Goal: Find specific page/section: Find specific page/section

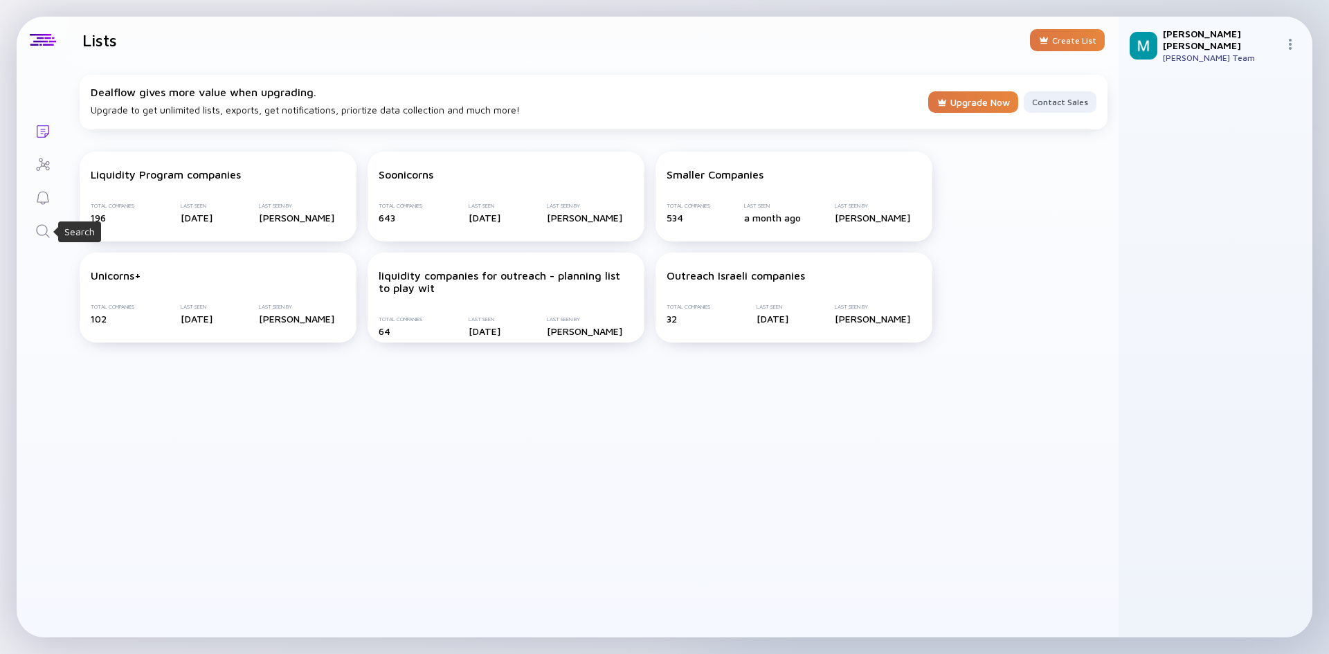
click at [37, 232] on icon "Search" at bounding box center [43, 231] width 17 height 17
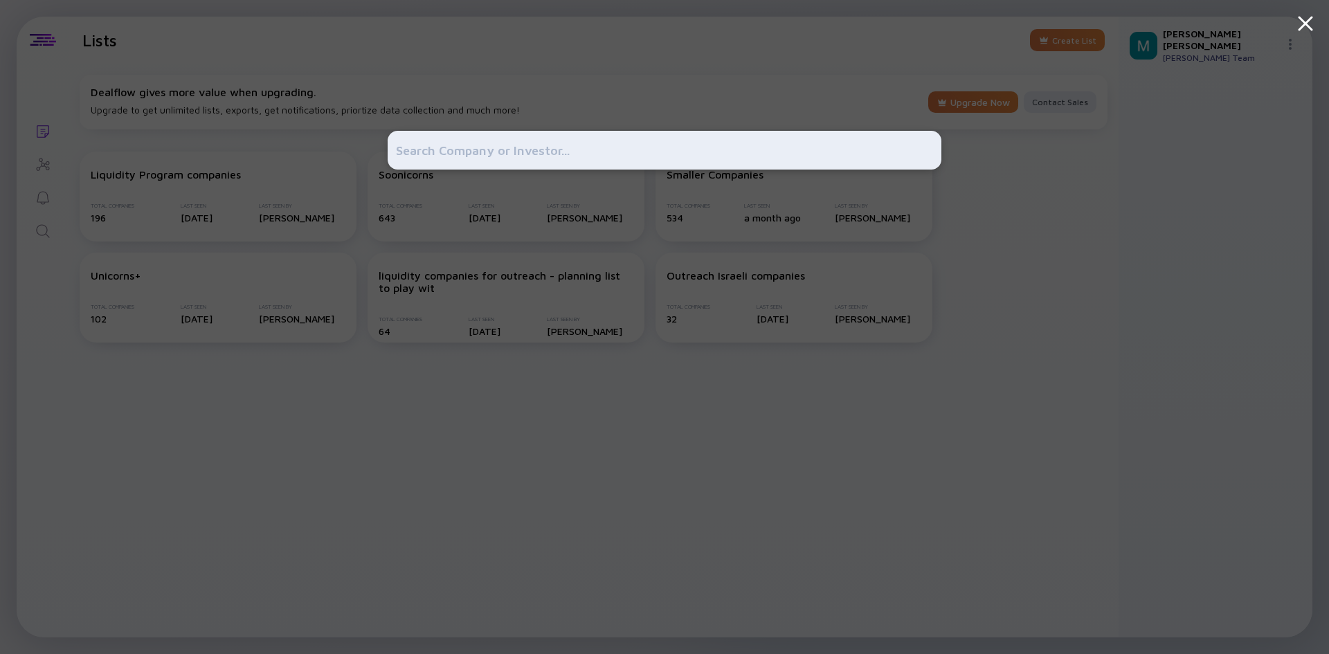
click at [596, 151] on input "text" at bounding box center [664, 150] width 537 height 25
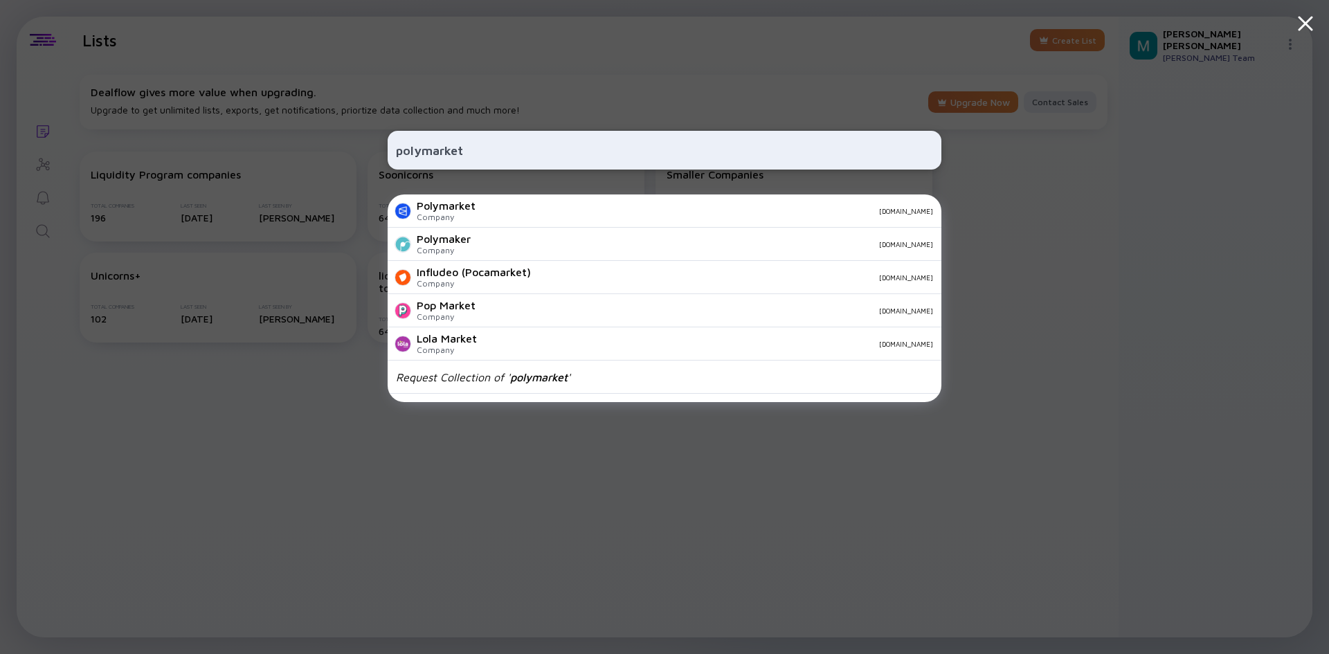
type input "polymarket"
click at [247, 434] on div "polymarket Polymarket Company [DOMAIN_NAME] Polymaker Company [DOMAIN_NAME] Inf…" at bounding box center [664, 327] width 1329 height 654
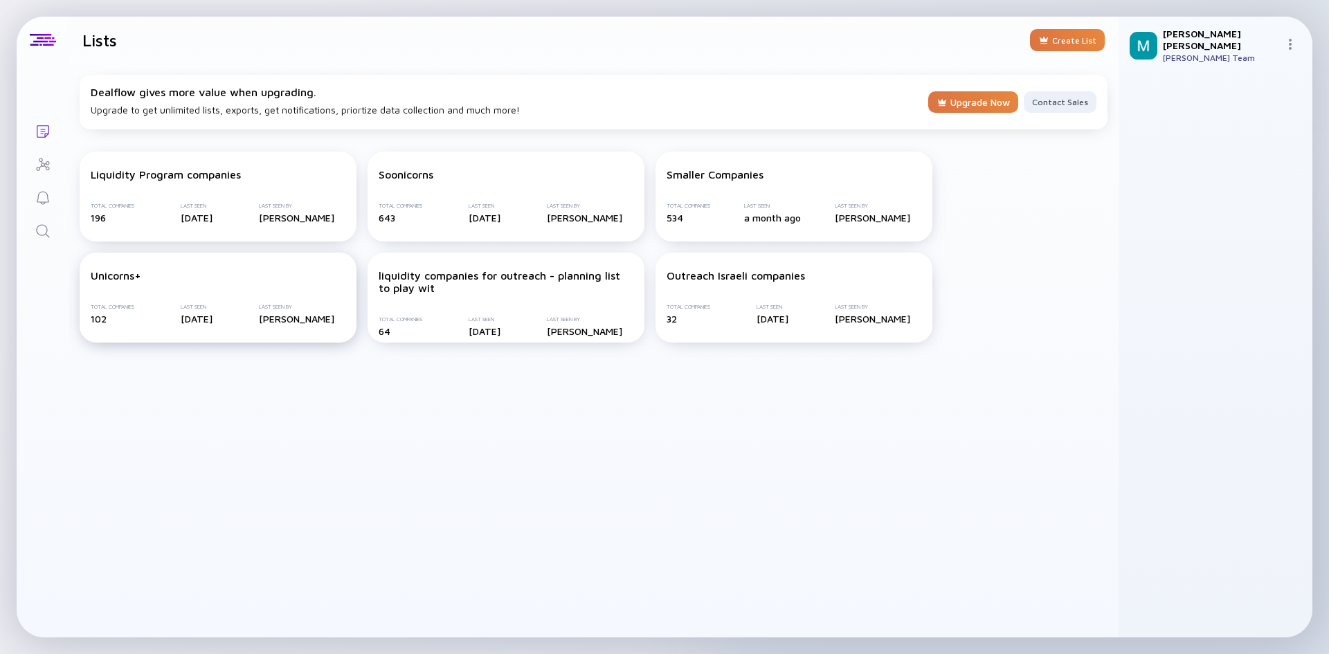
click at [146, 300] on div "Unicorns+ Total Companies 102 Last Seen [DATE] Last Seen By [PERSON_NAME]" at bounding box center [218, 298] width 277 height 90
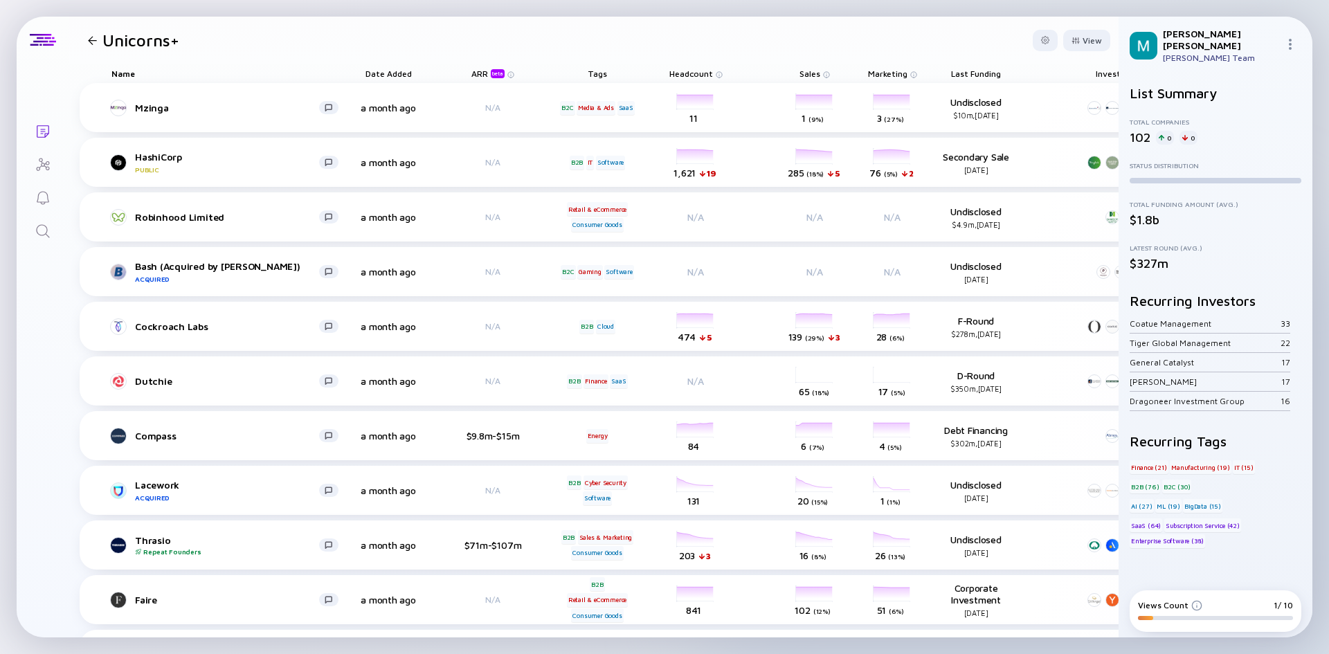
click at [90, 39] on div at bounding box center [92, 40] width 9 height 9
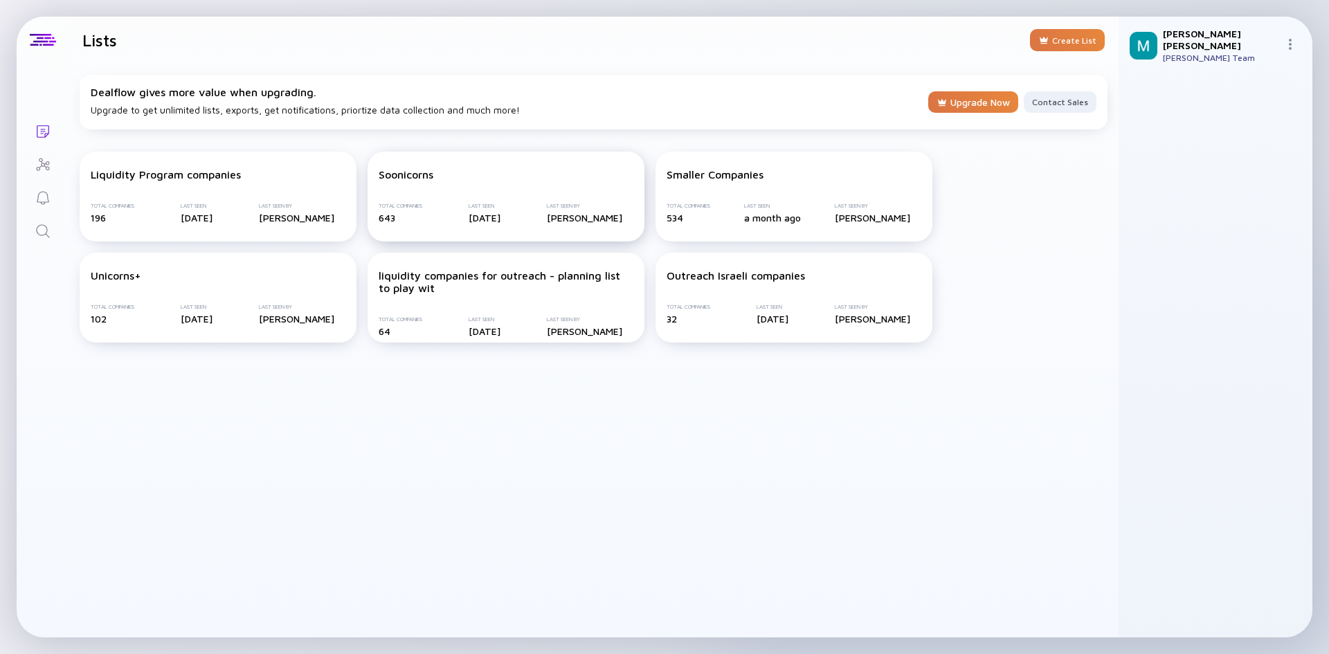
click at [532, 183] on div "Soonicorns Total Companies 643 Last Seen [DATE] Last Seen By [PERSON_NAME]" at bounding box center [505, 197] width 277 height 90
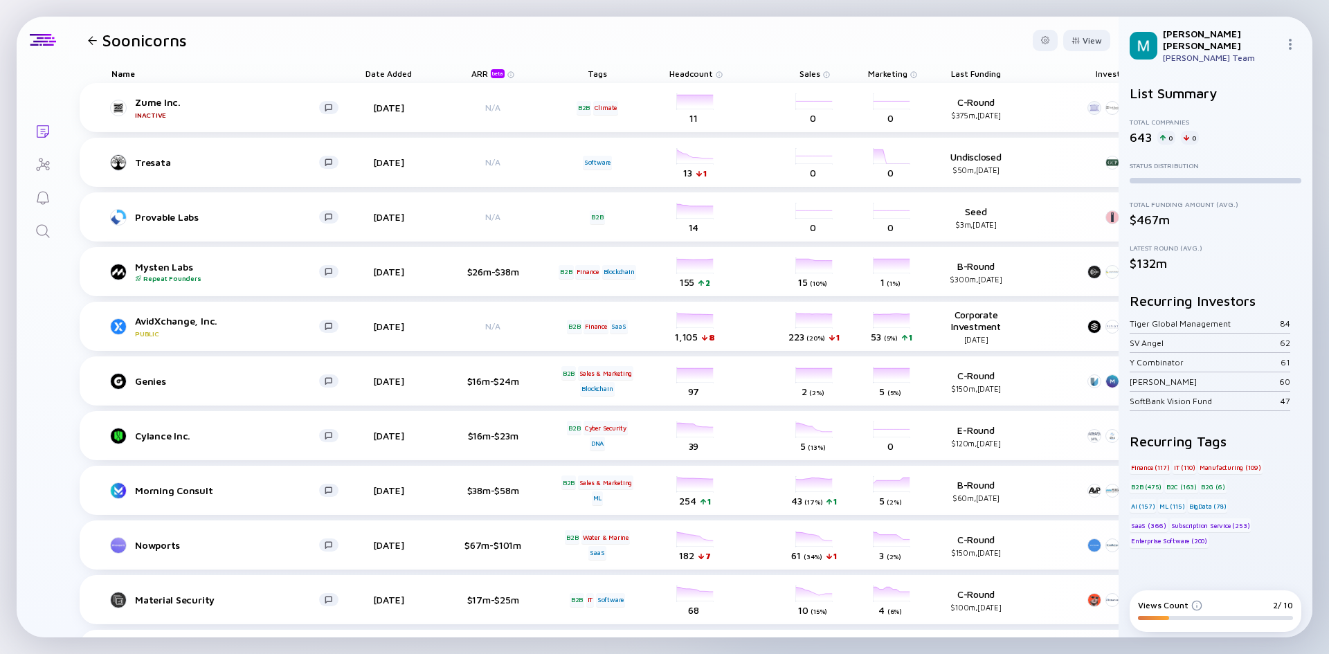
click at [98, 41] on div at bounding box center [92, 40] width 20 height 9
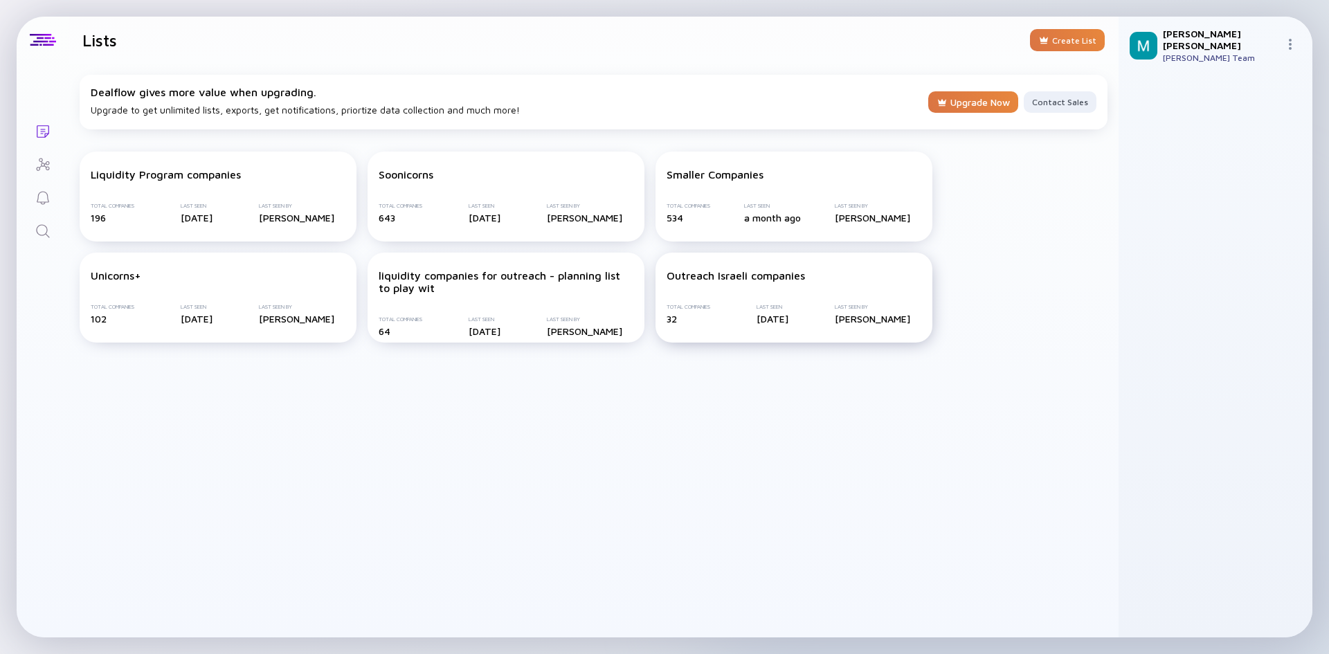
click at [820, 296] on div "Outreach Israeli companies Total Companies 32 Last Seen [DATE] Last Seen By [PE…" at bounding box center [793, 298] width 277 height 90
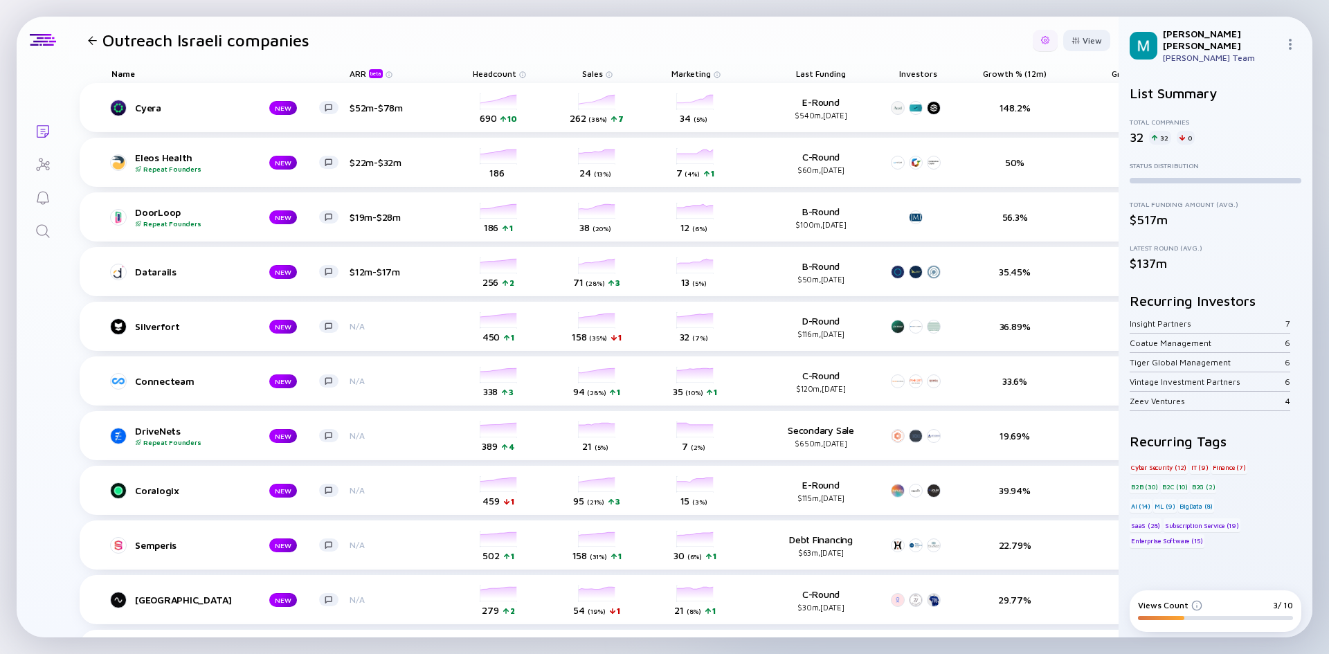
click at [1042, 39] on div at bounding box center [1045, 40] width 25 height 21
click at [1071, 43] on div at bounding box center [1075, 41] width 8 height 8
click at [1041, 37] on div at bounding box center [1045, 40] width 8 height 8
click at [994, 73] on div "Export" at bounding box center [1004, 69] width 82 height 28
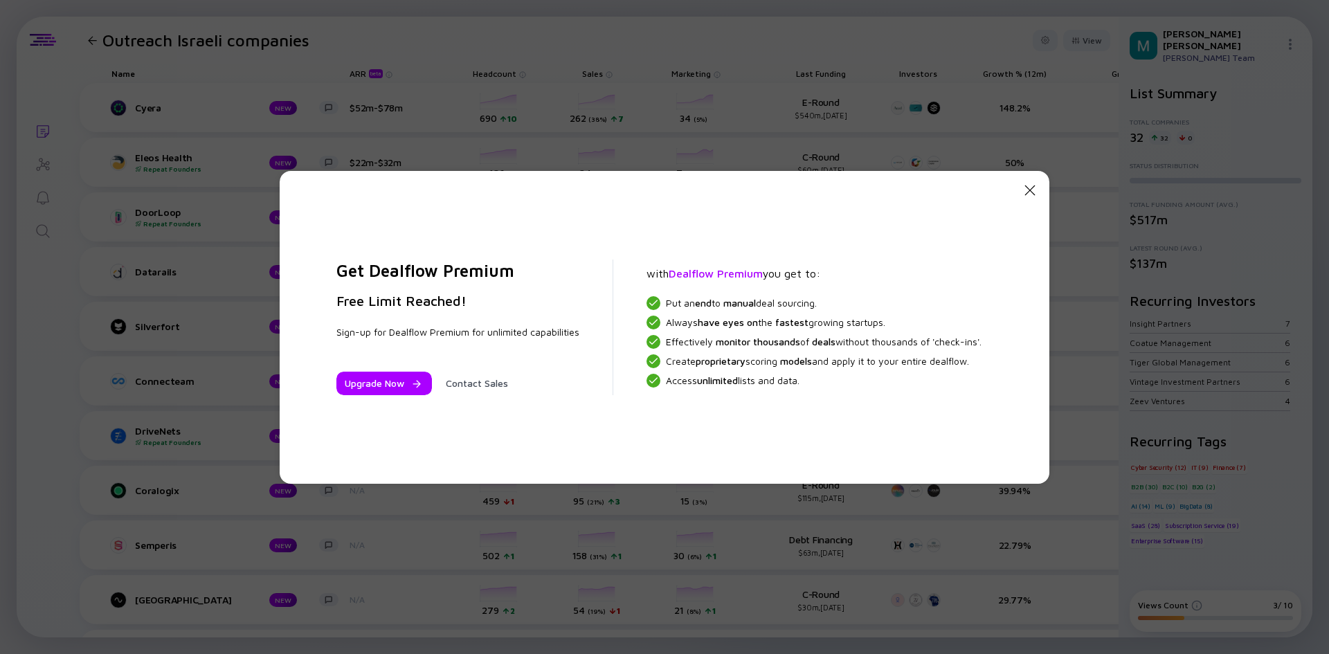
click at [1031, 193] on icon "Close Modal" at bounding box center [1029, 190] width 17 height 17
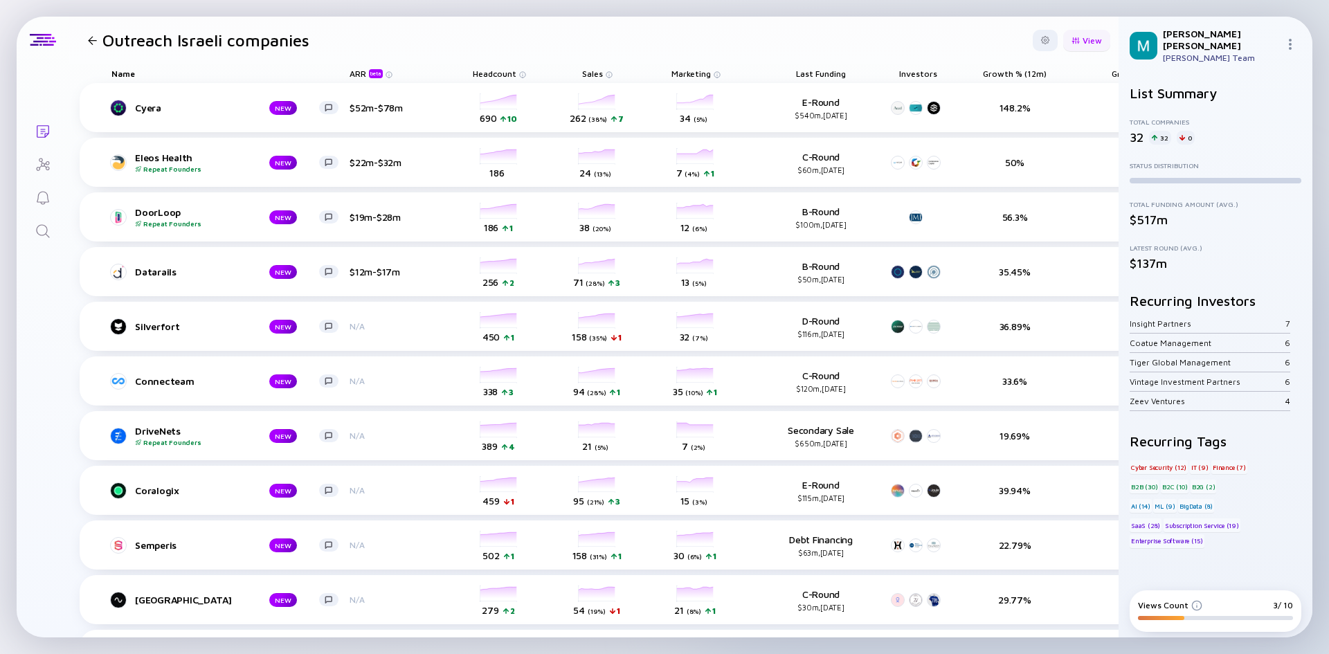
click at [1081, 41] on div "View" at bounding box center [1086, 40] width 47 height 21
click at [880, 44] on header "Outreach Israeli companies View Name Tags ARR beta Founders Date Added Headcoun…" at bounding box center [594, 40] width 1050 height 47
click at [1033, 41] on div at bounding box center [1045, 40] width 25 height 21
click at [690, 54] on header "Outreach Israeli companies Export Share Duplicate List View" at bounding box center [594, 40] width 1050 height 47
click at [94, 43] on div at bounding box center [92, 40] width 9 height 9
